Goal: Task Accomplishment & Management: Use online tool/utility

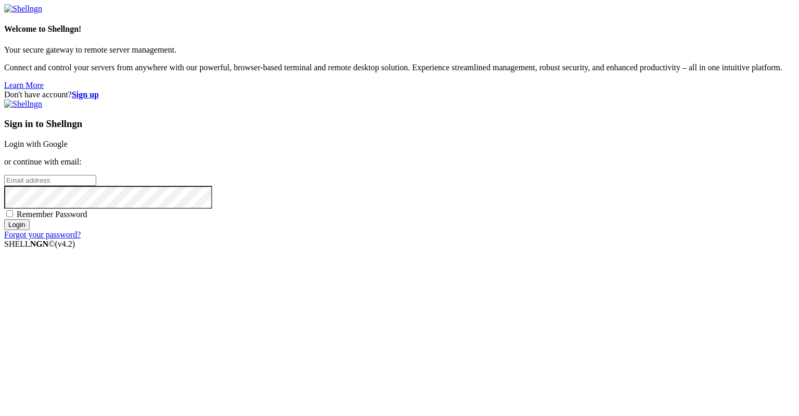
click at [68, 148] on link "Login with Google" at bounding box center [35, 143] width 63 height 9
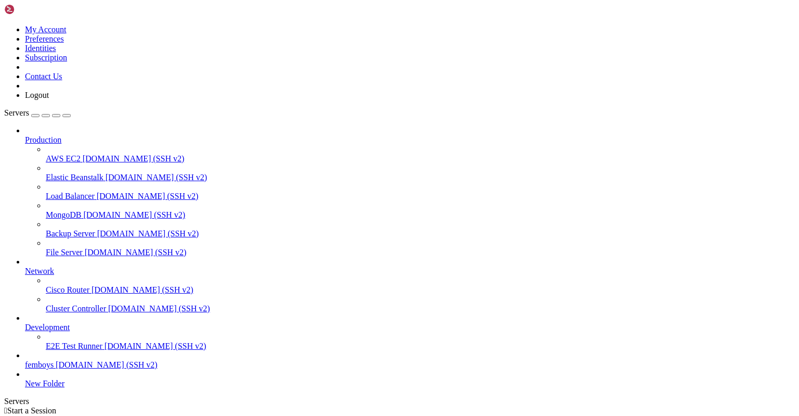
scroll to position [31, 0]
click at [54, 360] on span "femboys" at bounding box center [39, 364] width 29 height 9
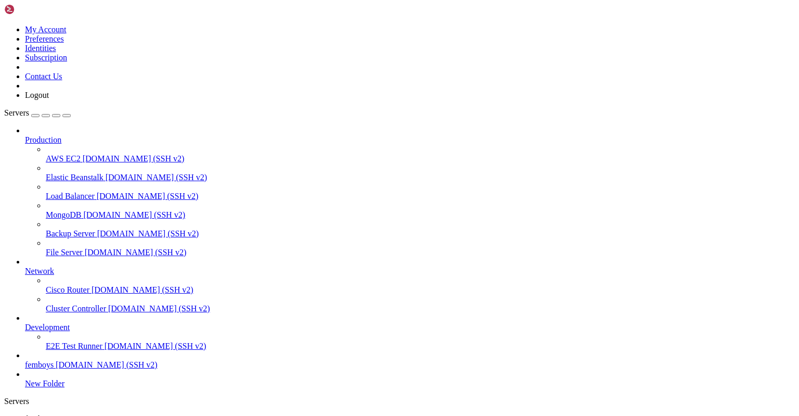
scroll to position [27, 0]
